Goal: Navigation & Orientation: Find specific page/section

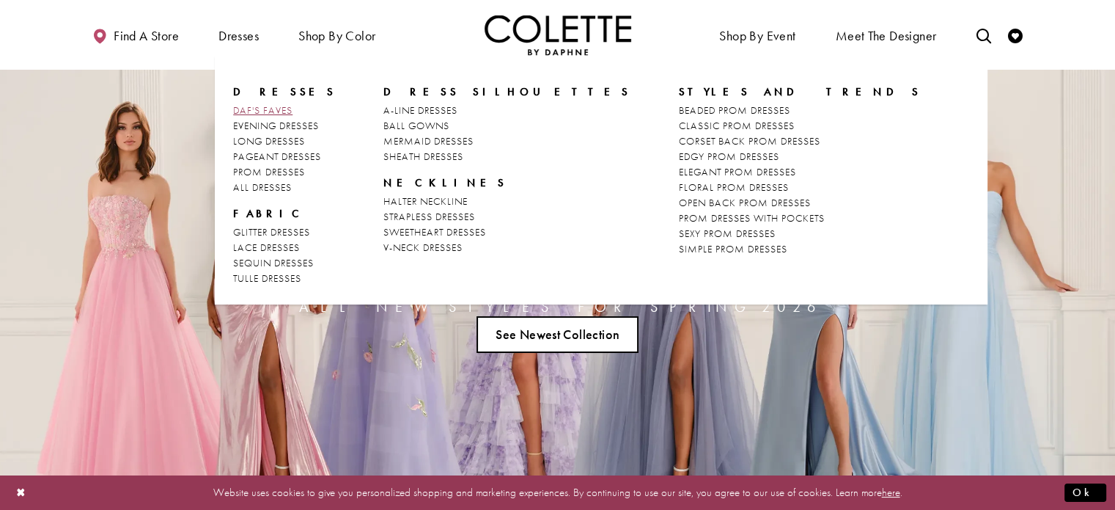
click at [261, 107] on span "DAF'S FAVES" at bounding box center [262, 109] width 59 height 13
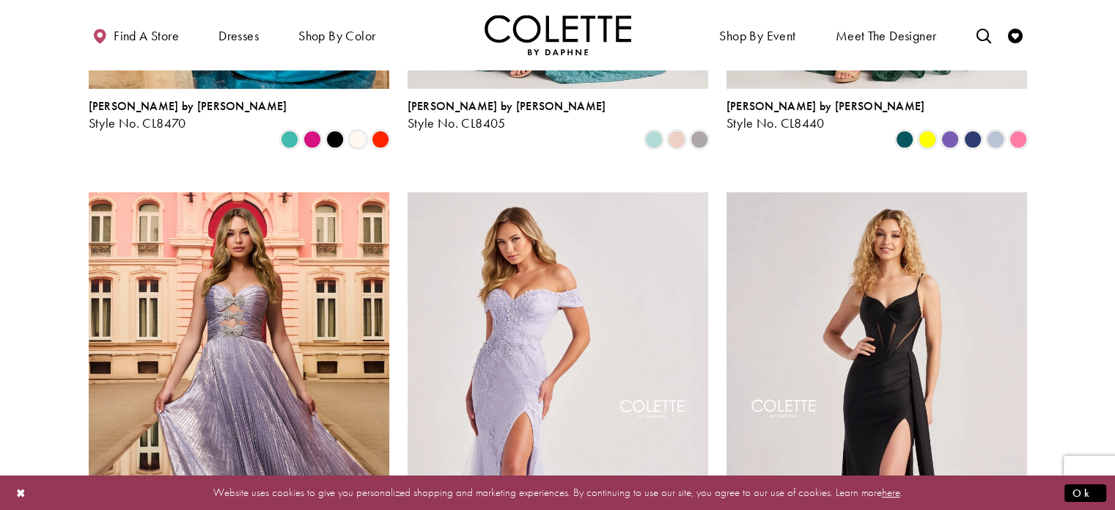
scroll to position [613, 0]
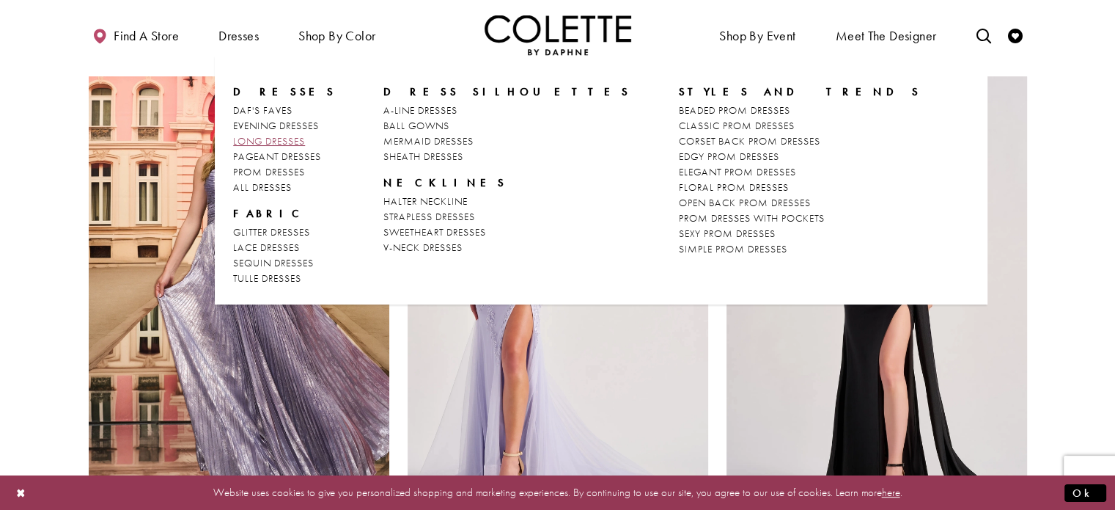
click at [270, 135] on span "LONG DRESSES" at bounding box center [269, 140] width 72 height 13
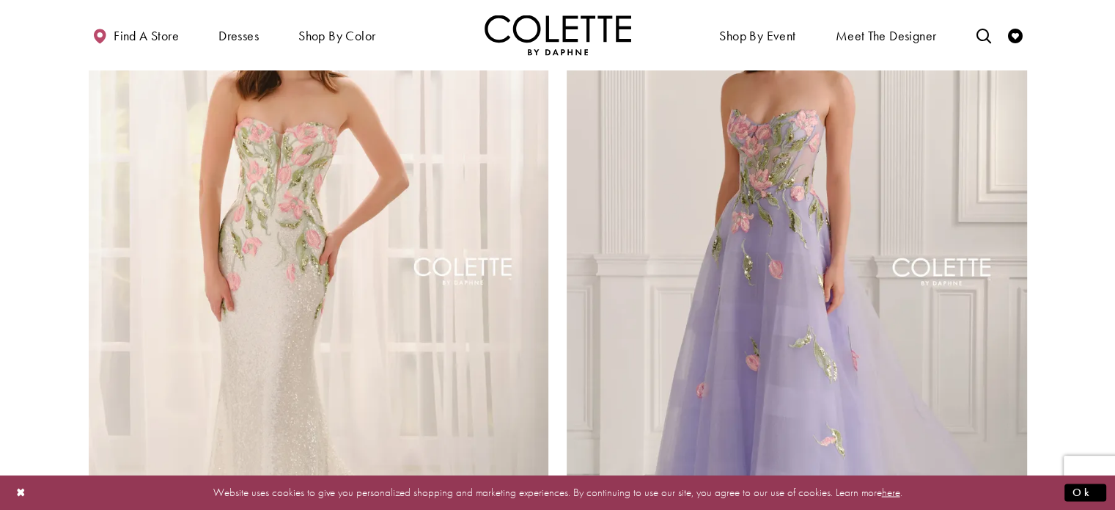
scroll to position [2333, 0]
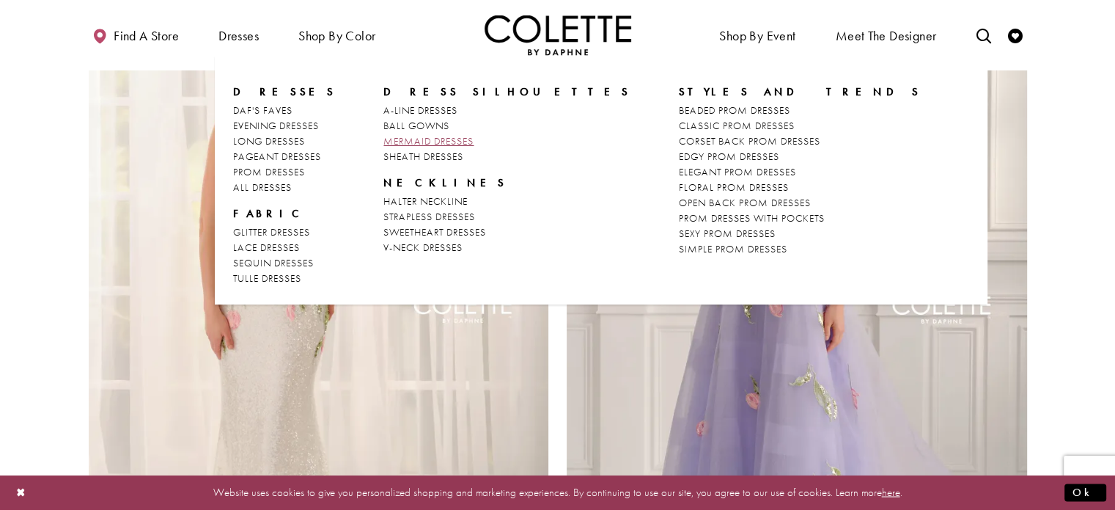
click at [408, 144] on span "MERMAID DRESSES" at bounding box center [428, 140] width 90 height 13
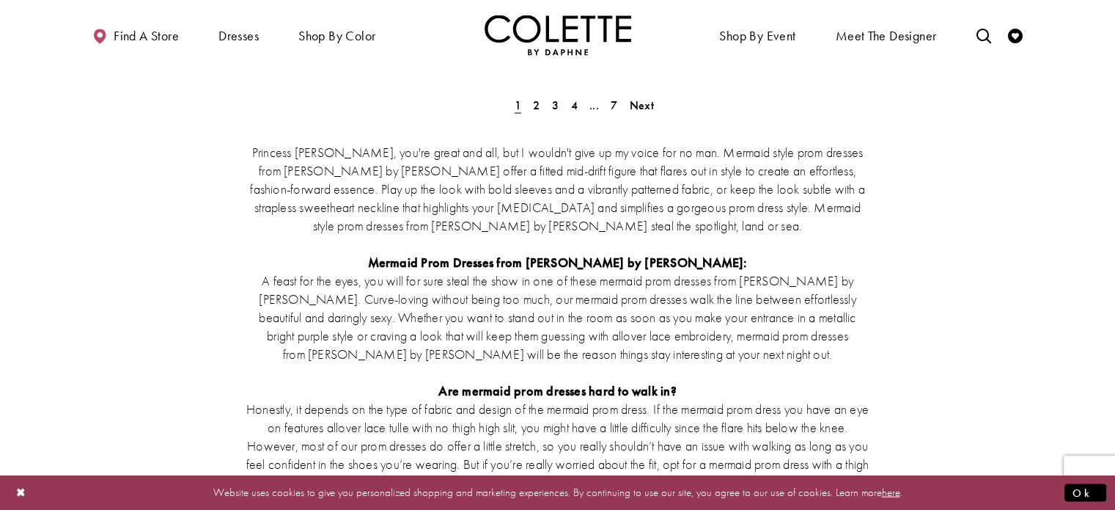
scroll to position [2975, 0]
